Goal: Contribute content: Contribute content

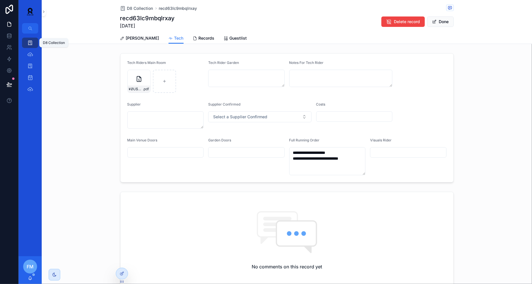
click at [23, 42] on link "D8 Collection" at bounding box center [30, 43] width 16 height 10
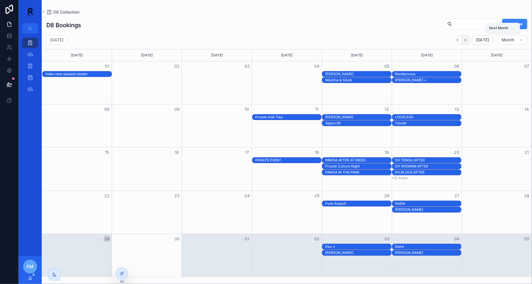
click at [467, 42] on icon "Next" at bounding box center [465, 40] width 4 height 4
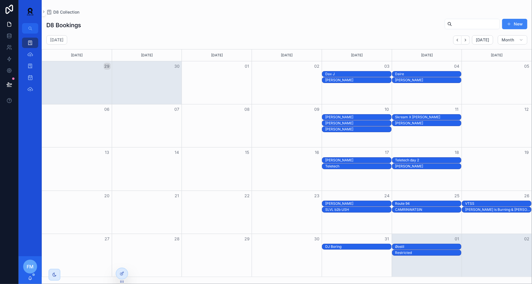
click at [467, 42] on icon "Next" at bounding box center [465, 40] width 4 height 4
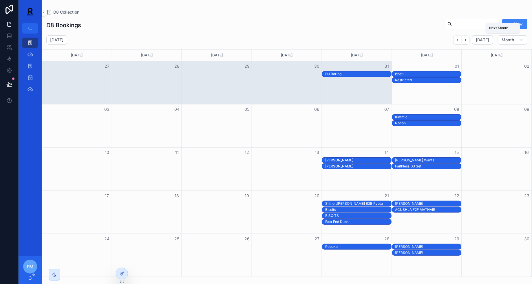
click at [467, 42] on icon "Next" at bounding box center [465, 40] width 4 height 4
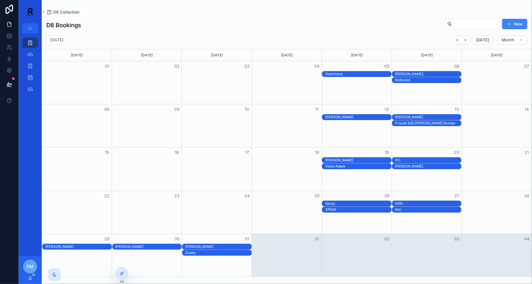
click at [141, 247] on div "[PERSON_NAME]" at bounding box center [149, 247] width 66 height 5
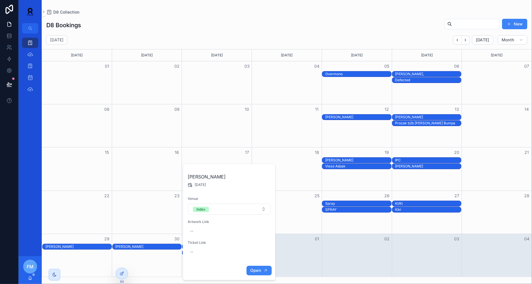
click at [253, 268] on span "Open" at bounding box center [255, 270] width 11 height 5
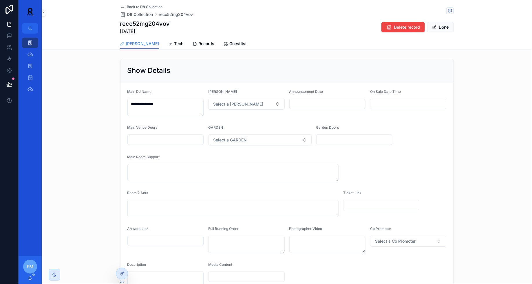
scroll to position [171, 0]
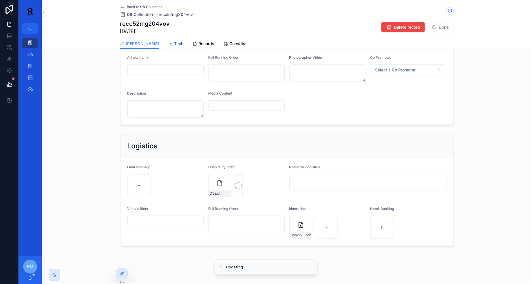
click at [174, 43] on span "Tech" at bounding box center [178, 44] width 9 height 6
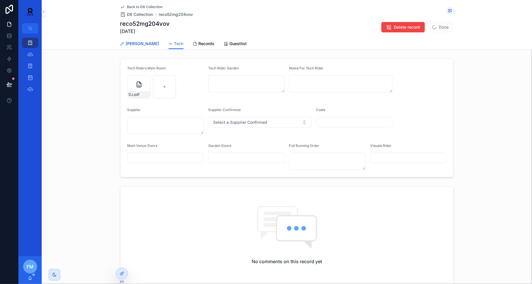
click at [134, 43] on span "[PERSON_NAME]" at bounding box center [142, 44] width 33 height 6
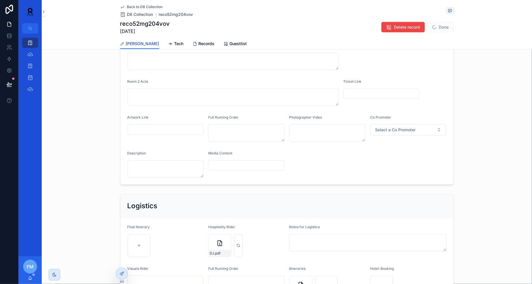
scroll to position [171, 0]
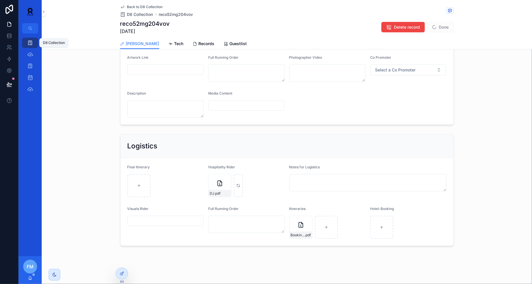
click at [28, 44] on icon "scrollable content" at bounding box center [30, 43] width 6 height 6
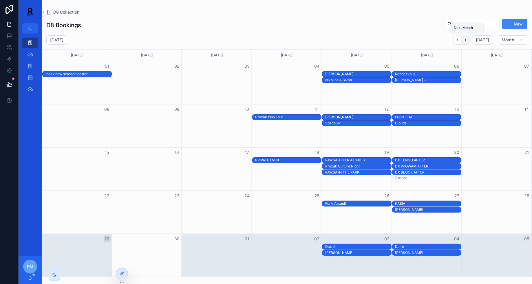
click at [467, 41] on icon "Next" at bounding box center [465, 40] width 4 height 4
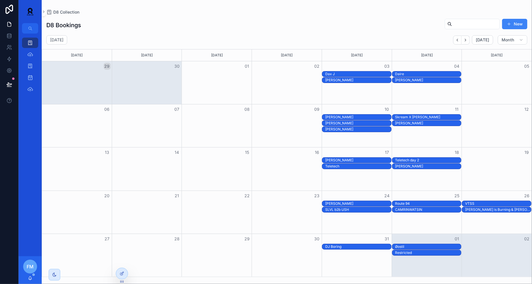
click at [374, 204] on div "[PERSON_NAME]" at bounding box center [358, 204] width 66 height 5
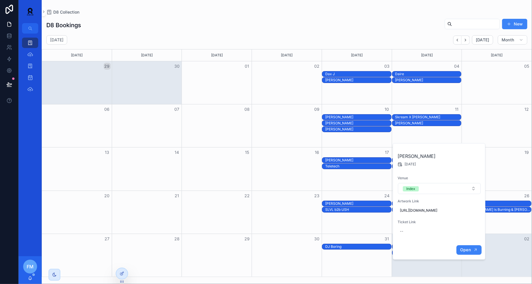
click at [472, 253] on button "Open" at bounding box center [469, 251] width 25 height 10
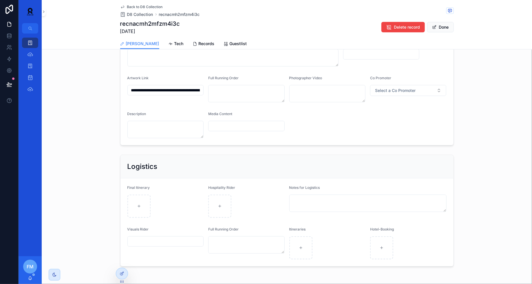
scroll to position [148, 0]
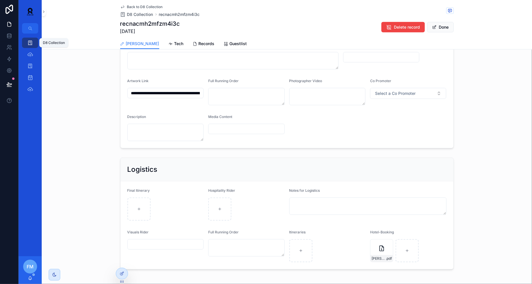
click at [32, 42] on icon "scrollable content" at bounding box center [30, 43] width 6 height 6
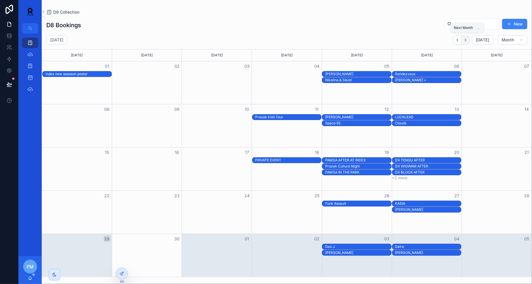
click at [468, 39] on icon "Next" at bounding box center [465, 40] width 4 height 4
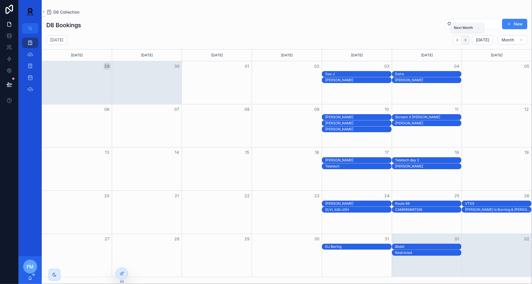
click at [468, 41] on icon "Next" at bounding box center [465, 40] width 4 height 4
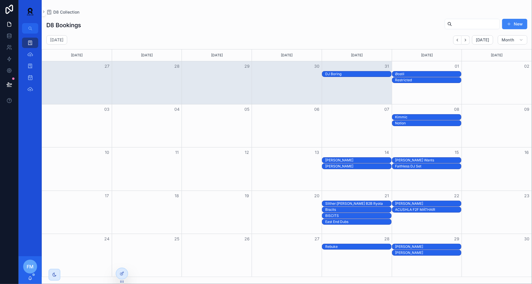
click at [423, 125] on div "Notion" at bounding box center [428, 123] width 66 height 5
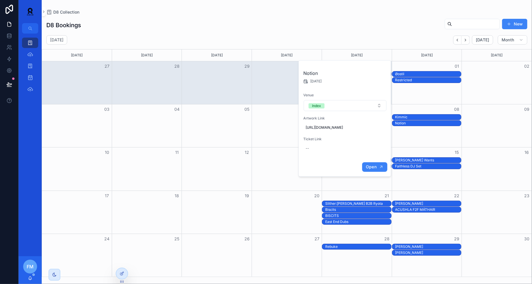
click at [370, 172] on button "Open" at bounding box center [374, 168] width 25 height 10
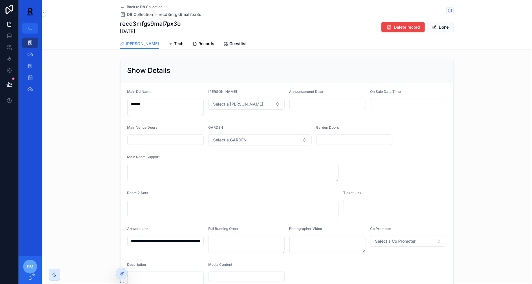
scroll to position [171, 0]
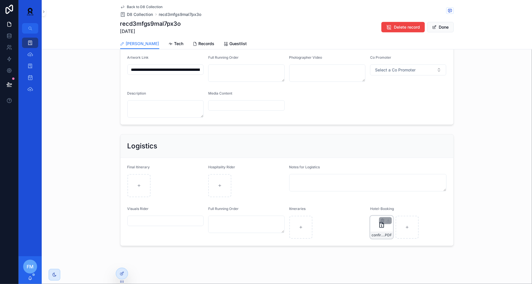
click at [379, 232] on div "confirmation_dylan_new_10151117 .PDF" at bounding box center [382, 235] width 23 height 7
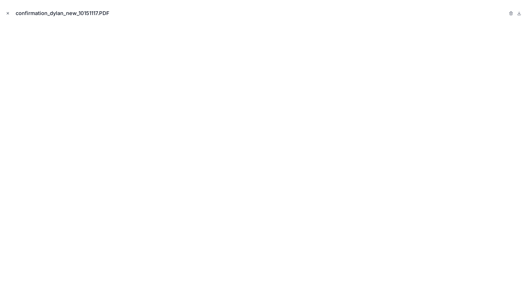
click at [5, 12] on button "Close modal" at bounding box center [8, 13] width 6 height 6
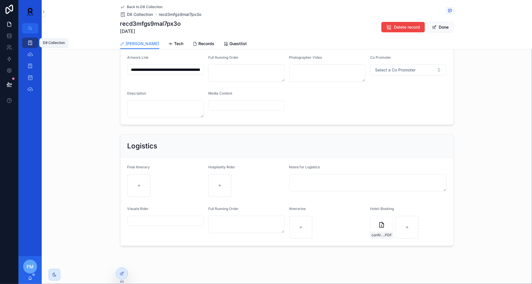
click at [34, 41] on div "D8 Collection" at bounding box center [29, 42] width 9 height 9
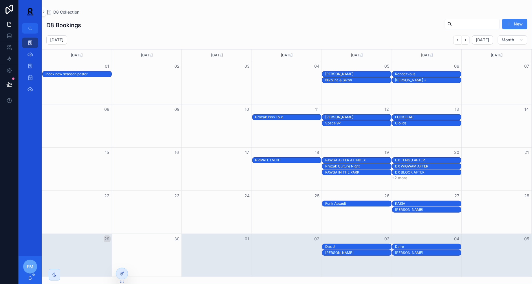
click at [368, 253] on div "[PERSON_NAME]" at bounding box center [358, 253] width 66 height 5
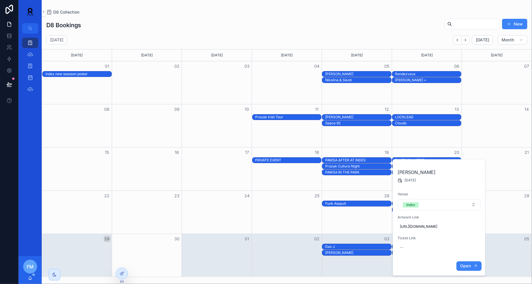
click at [467, 268] on span "Open" at bounding box center [465, 266] width 11 height 5
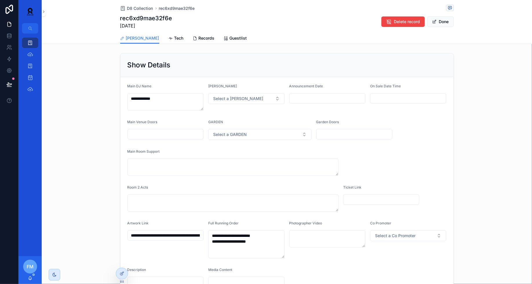
click at [166, 37] on div "[PERSON_NAME] Tech Records Guestlist" at bounding box center [287, 38] width 334 height 11
click at [174, 38] on span "Tech" at bounding box center [178, 38] width 9 height 6
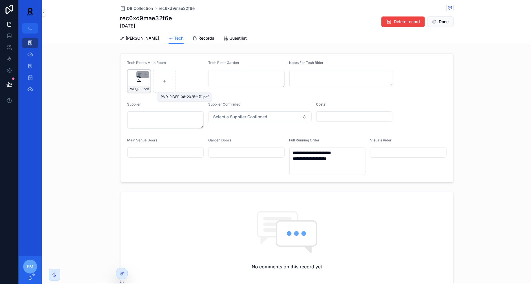
click at [134, 88] on span "PVD_RIDER_08-2025--(1)" at bounding box center [136, 89] width 14 height 5
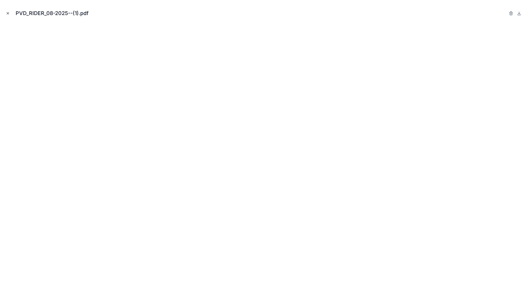
click at [8, 14] on icon "Close modal" at bounding box center [8, 13] width 4 height 4
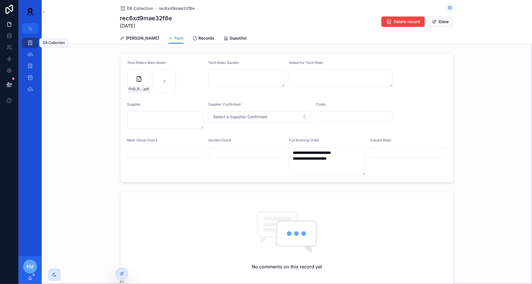
click at [27, 45] on div "D8 Collection" at bounding box center [29, 42] width 9 height 9
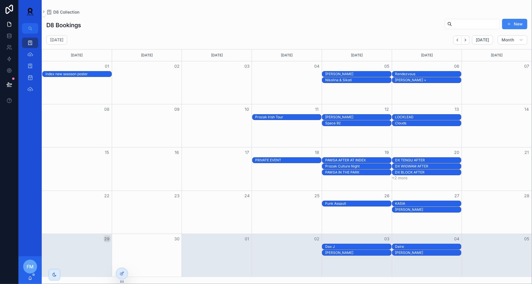
click at [413, 252] on div "[PERSON_NAME]" at bounding box center [428, 253] width 66 height 5
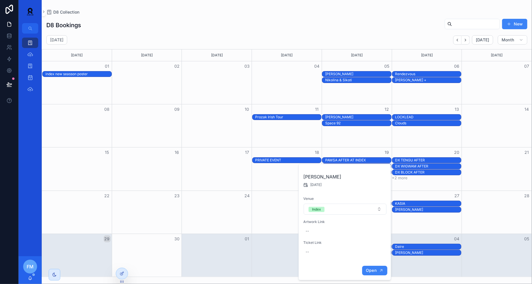
click at [377, 267] on button "Open" at bounding box center [374, 271] width 25 height 10
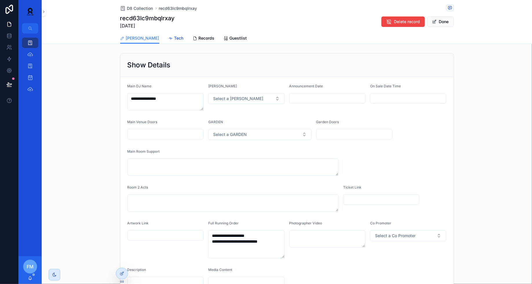
click at [174, 41] on span "Tech" at bounding box center [178, 38] width 9 height 6
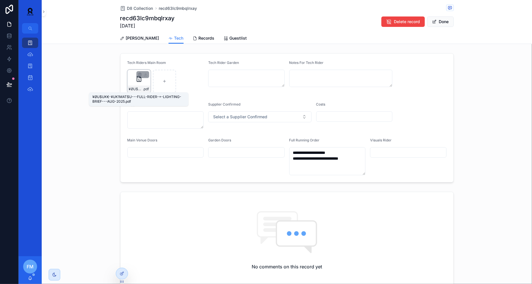
click at [131, 88] on span "¥ØU$UK€-¥UK1MAT$U---FULL-RIDER-+-LIGHTING-BRIEF---AUG-2025" at bounding box center [136, 89] width 14 height 5
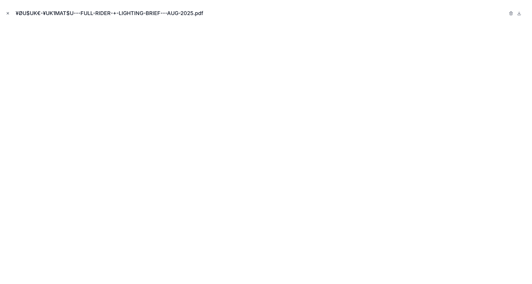
click at [11, 12] on button "Close modal" at bounding box center [8, 13] width 6 height 6
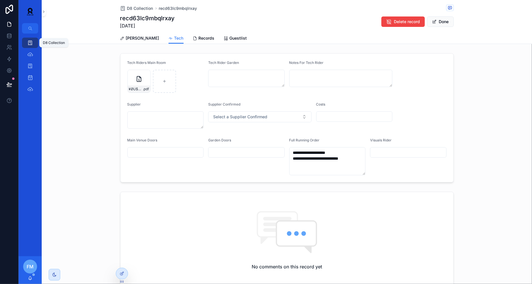
click at [27, 43] on icon "scrollable content" at bounding box center [30, 43] width 6 height 6
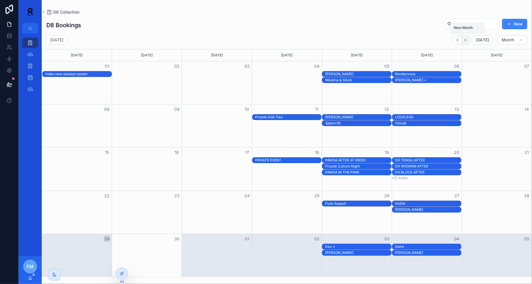
click at [468, 42] on icon "Next" at bounding box center [465, 40] width 4 height 4
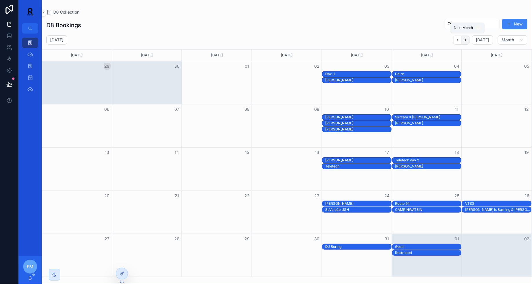
click at [468, 42] on icon "Next" at bounding box center [465, 40] width 4 height 4
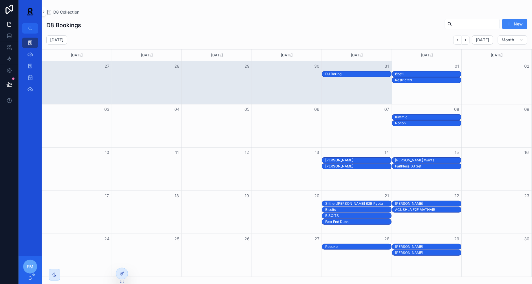
click at [430, 123] on div "Notion" at bounding box center [428, 123] width 66 height 5
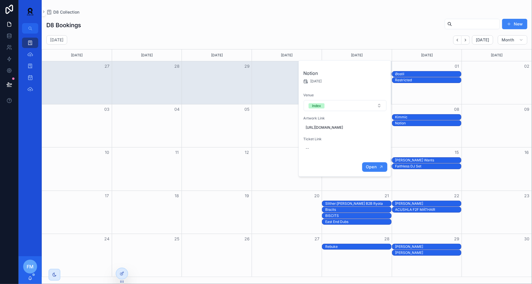
click at [373, 170] on span "Open" at bounding box center [371, 167] width 11 height 5
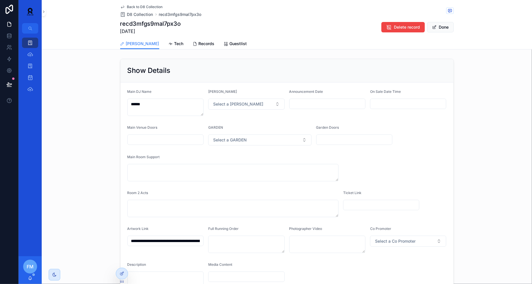
scroll to position [171, 0]
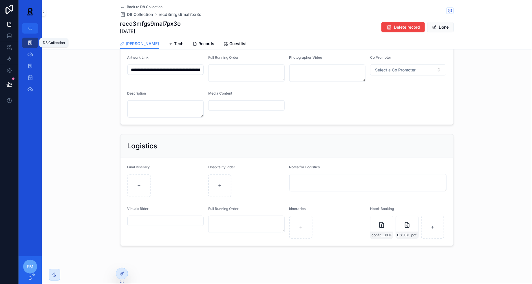
click at [33, 41] on div "D8 Collection" at bounding box center [29, 42] width 9 height 9
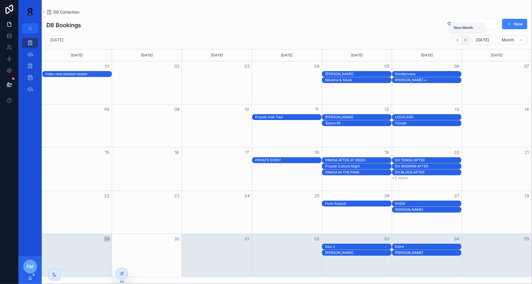
click at [466, 40] on icon "Next" at bounding box center [465, 40] width 1 height 2
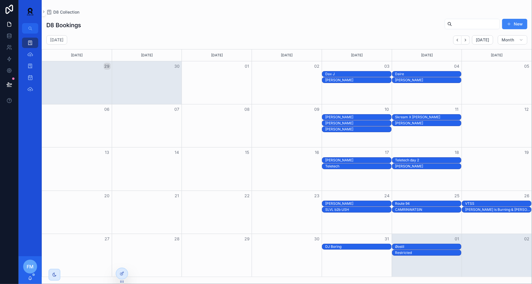
click at [360, 204] on div "[PERSON_NAME]" at bounding box center [358, 204] width 66 height 5
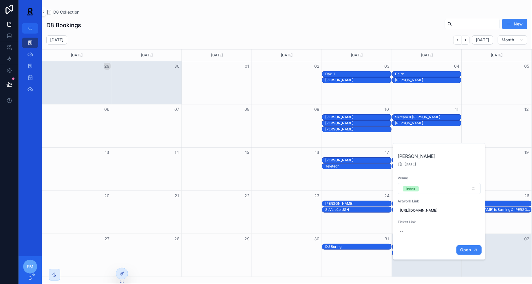
click at [468, 250] on button "Open" at bounding box center [469, 251] width 25 height 10
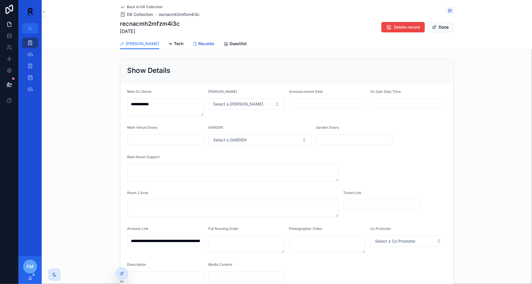
click at [193, 40] on link "Records" at bounding box center [204, 45] width 22 height 12
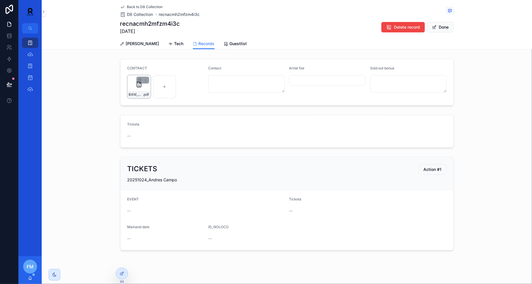
click at [132, 87] on div "B4W_A25-000785_0c34f1c8-(1)-compressed .pdf" at bounding box center [138, 86] width 23 height 23
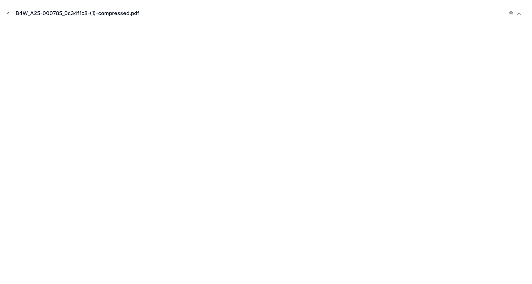
click at [8, 10] on button "Close modal" at bounding box center [8, 13] width 6 height 6
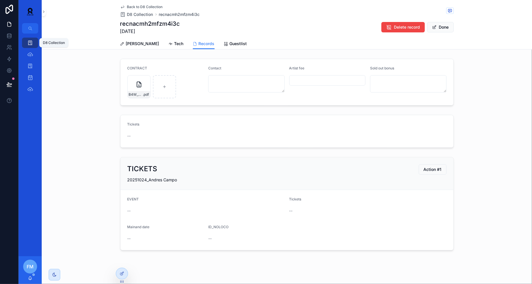
click at [30, 39] on div "D8 Collection" at bounding box center [29, 42] width 9 height 9
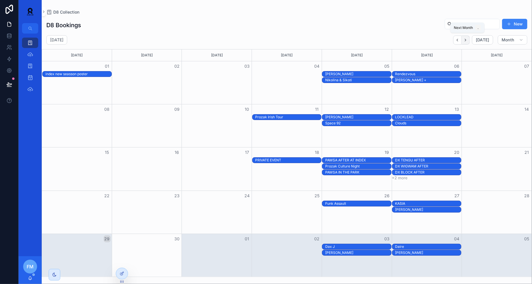
click at [466, 40] on icon "Next" at bounding box center [465, 40] width 4 height 4
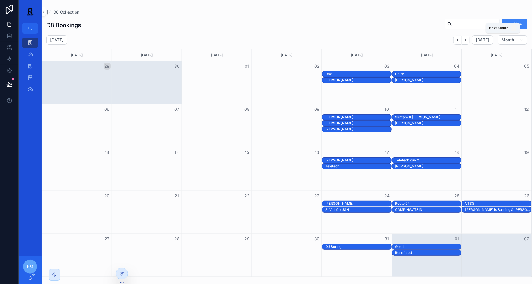
click at [466, 40] on icon "Next" at bounding box center [465, 40] width 4 height 4
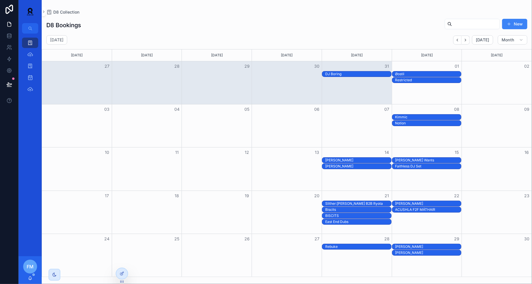
click at [352, 160] on div "[PERSON_NAME]" at bounding box center [358, 160] width 66 height 5
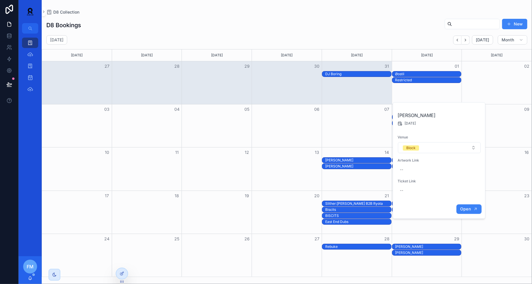
click at [466, 213] on button "Open" at bounding box center [469, 210] width 25 height 10
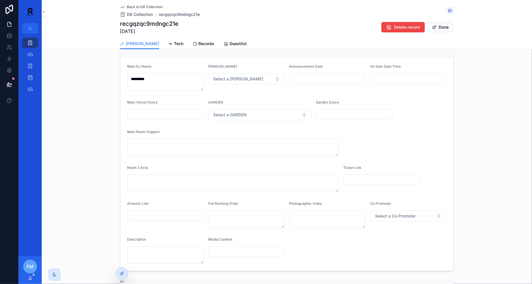
scroll to position [27, 0]
click at [148, 213] on input "scrollable content" at bounding box center [166, 214] width 76 height 8
paste input "**********"
type input "**********"
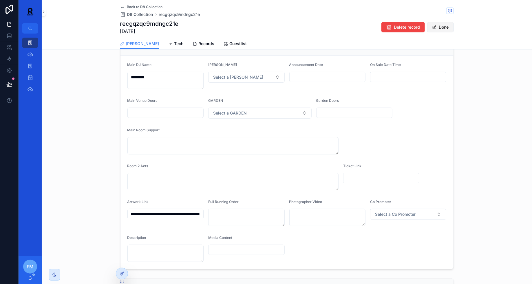
click at [443, 26] on button "Done" at bounding box center [440, 27] width 27 height 10
